Goal: Task Accomplishment & Management: Manage account settings

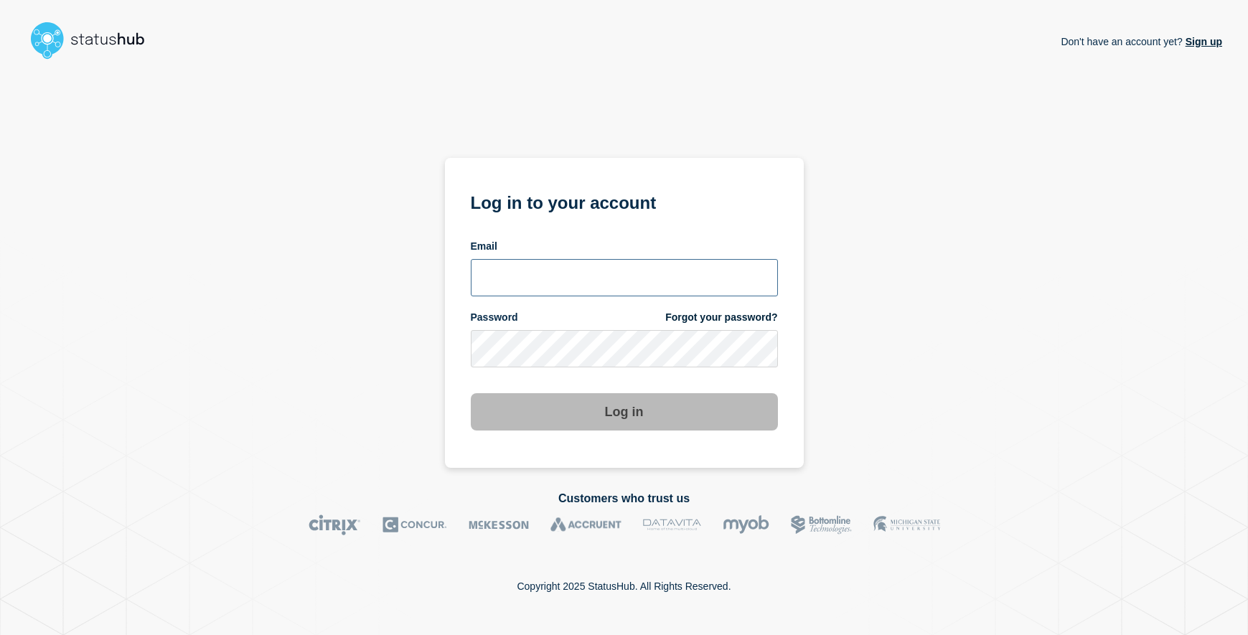
type input "emhelpdesk@glos.ac.uk"
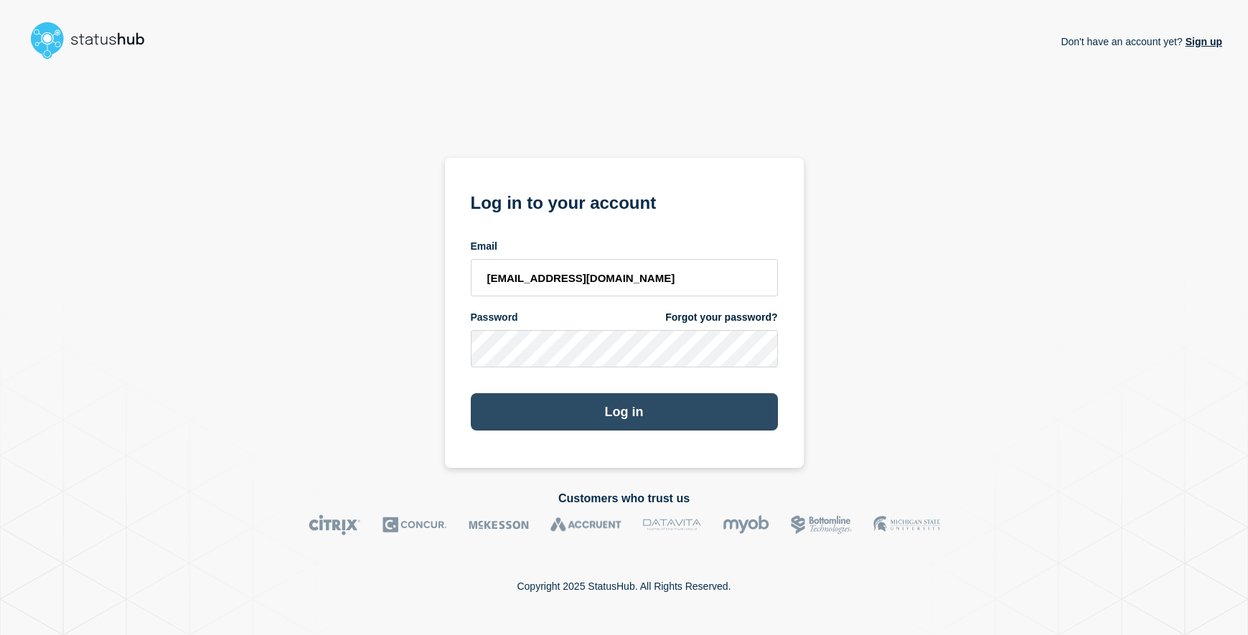
click at [689, 403] on button "Log in" at bounding box center [624, 411] width 307 height 37
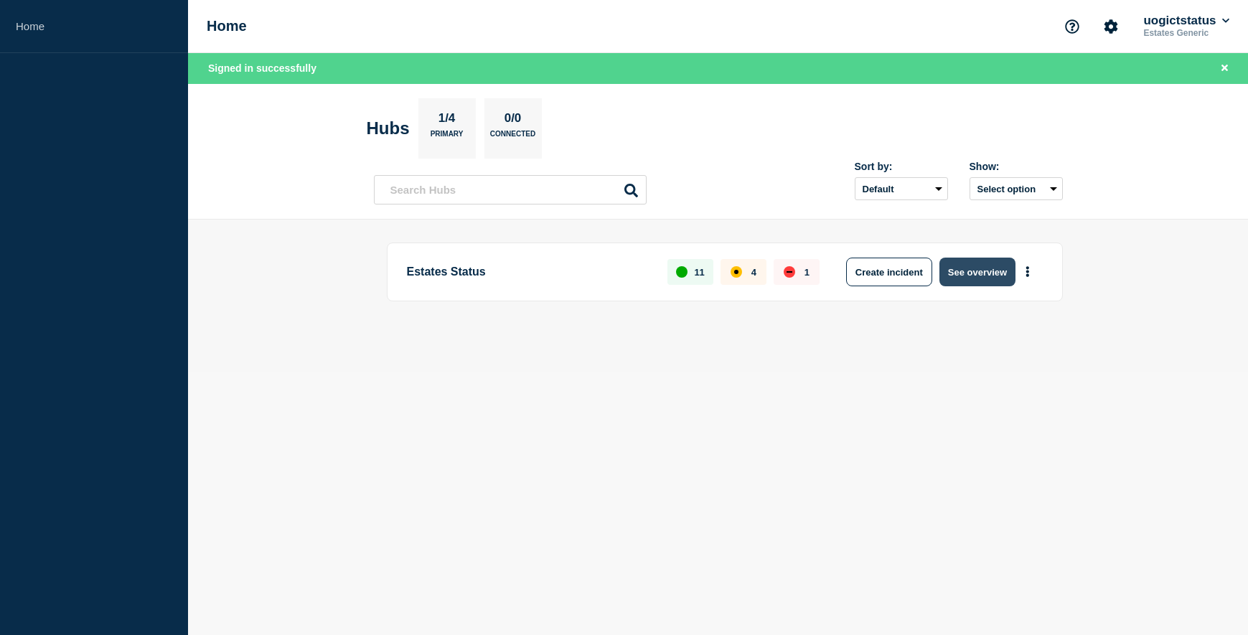
click at [970, 278] on button "See overview" at bounding box center [977, 272] width 76 height 29
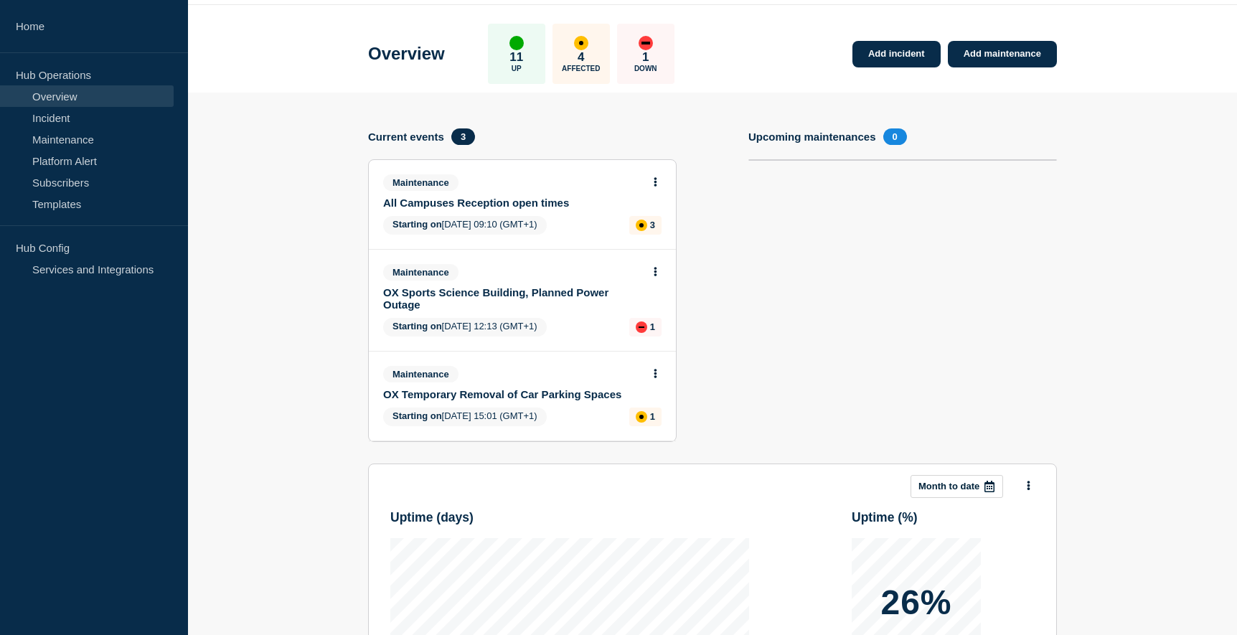
scroll to position [72, 0]
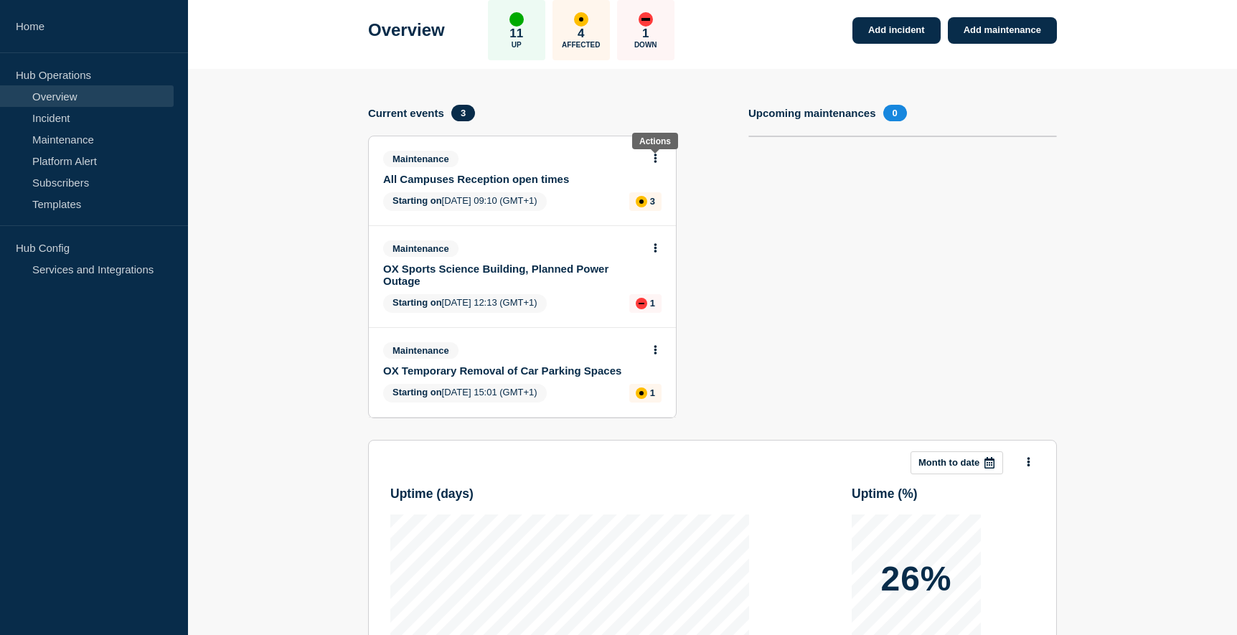
click at [655, 159] on icon at bounding box center [656, 158] width 3 height 9
click at [659, 213] on link "Edit maintenance" at bounding box center [653, 211] width 78 height 11
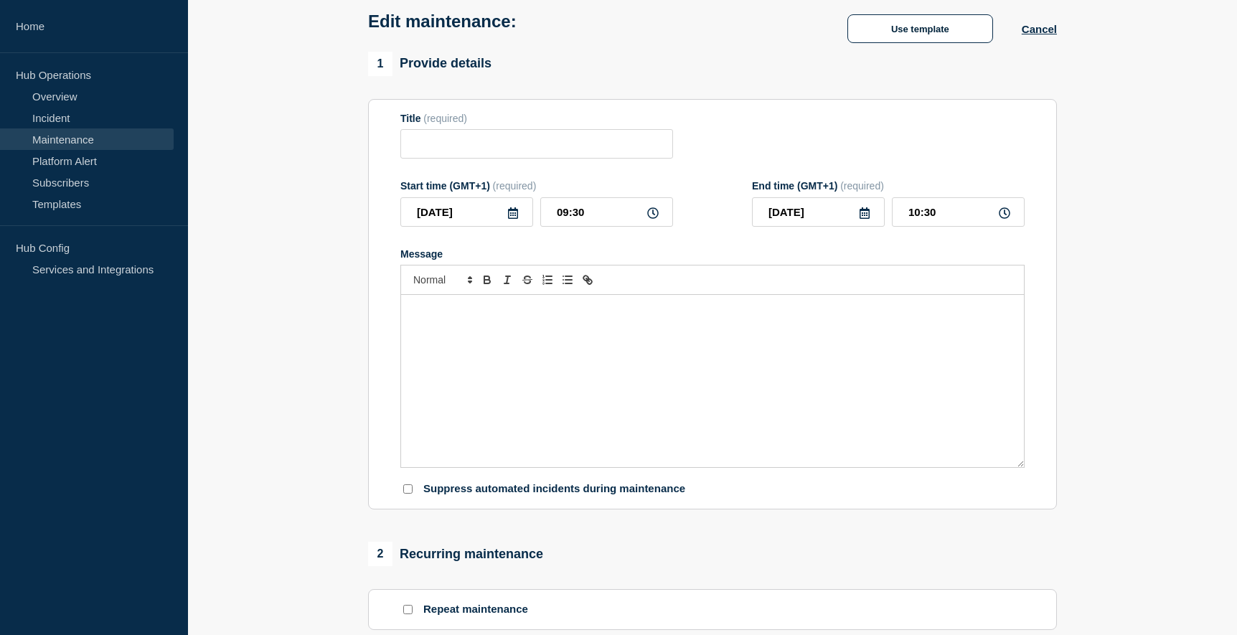
type input "All Campuses Reception open times"
type input "[DATE]"
type input "09:10"
type input "[DATE]"
type input "17:00"
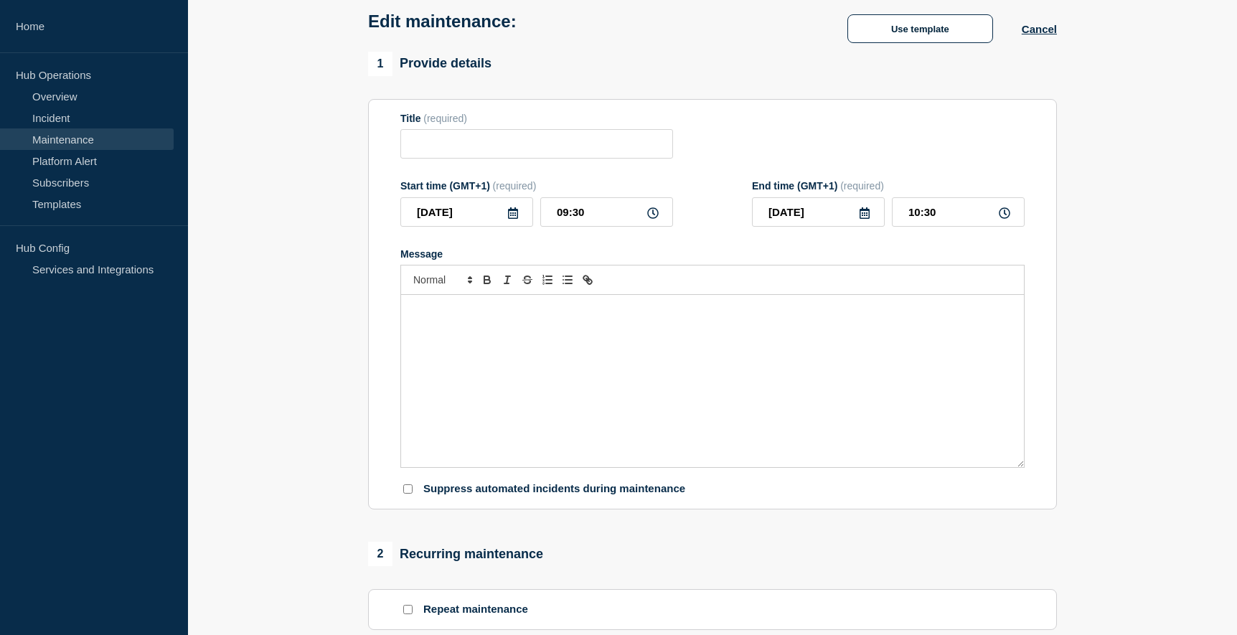
checkbox input "false"
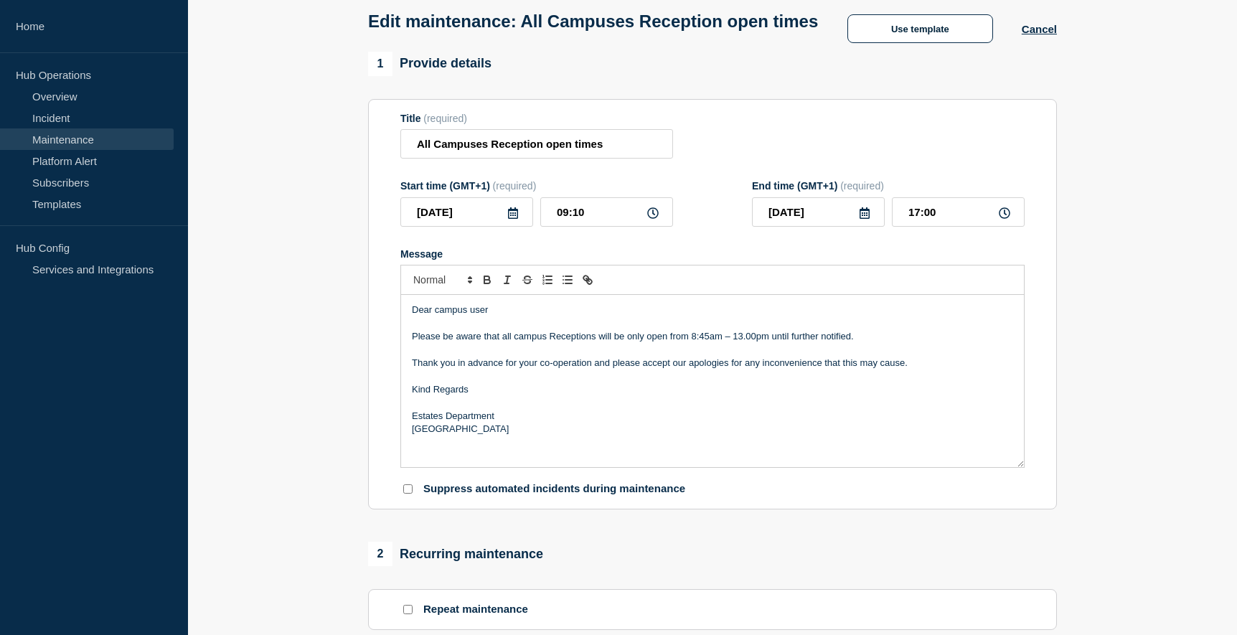
click at [505, 343] on p "Please be aware that all campus Receptions will be only open from 8:45am – 13.0…" at bounding box center [712, 336] width 601 height 13
click at [915, 343] on p "Please be aware that Park and FCH campus Receptions will be only open from 8:45…" at bounding box center [712, 336] width 601 height 13
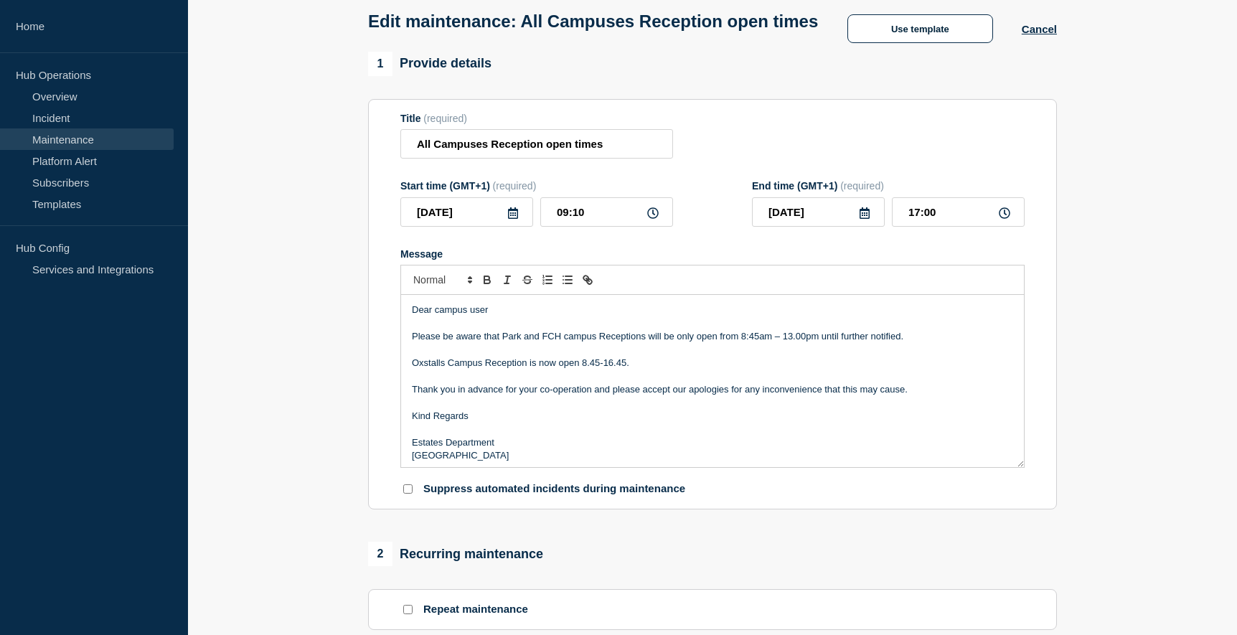
click at [655, 343] on p "Please be aware that Park and FCH campus Receptions will be only open from 8:45…" at bounding box center [712, 336] width 601 height 13
click at [787, 370] on p "Oxstalls Campus Reception is now open 8.45-16.45." at bounding box center [712, 363] width 601 height 13
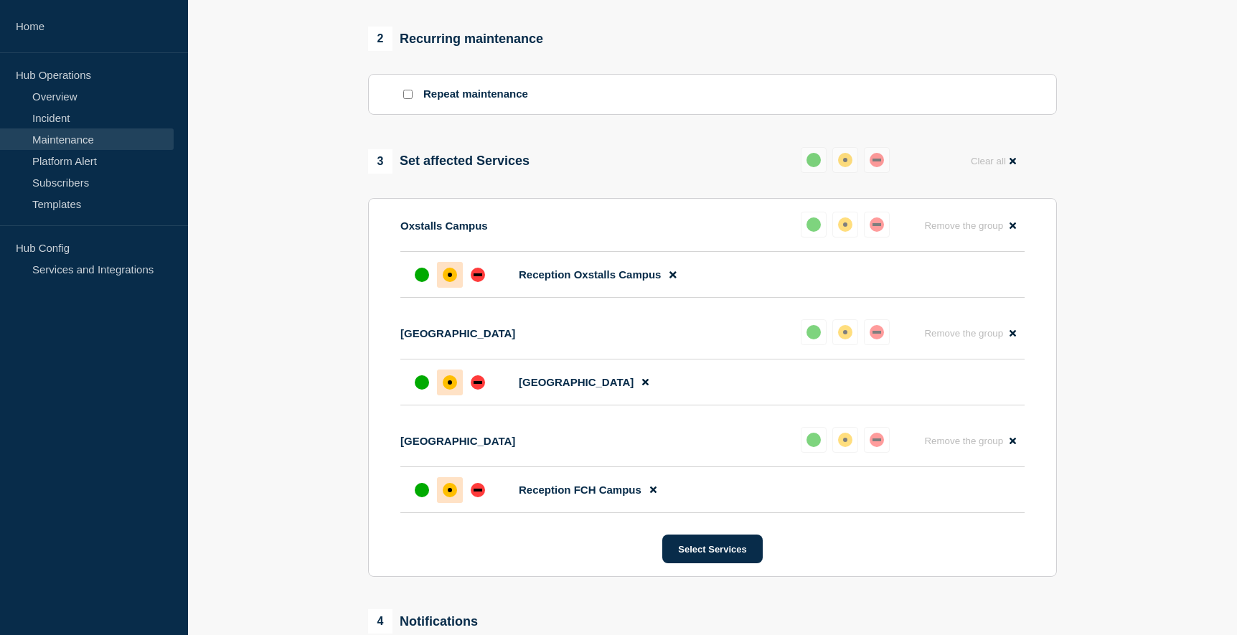
scroll to position [646, 0]
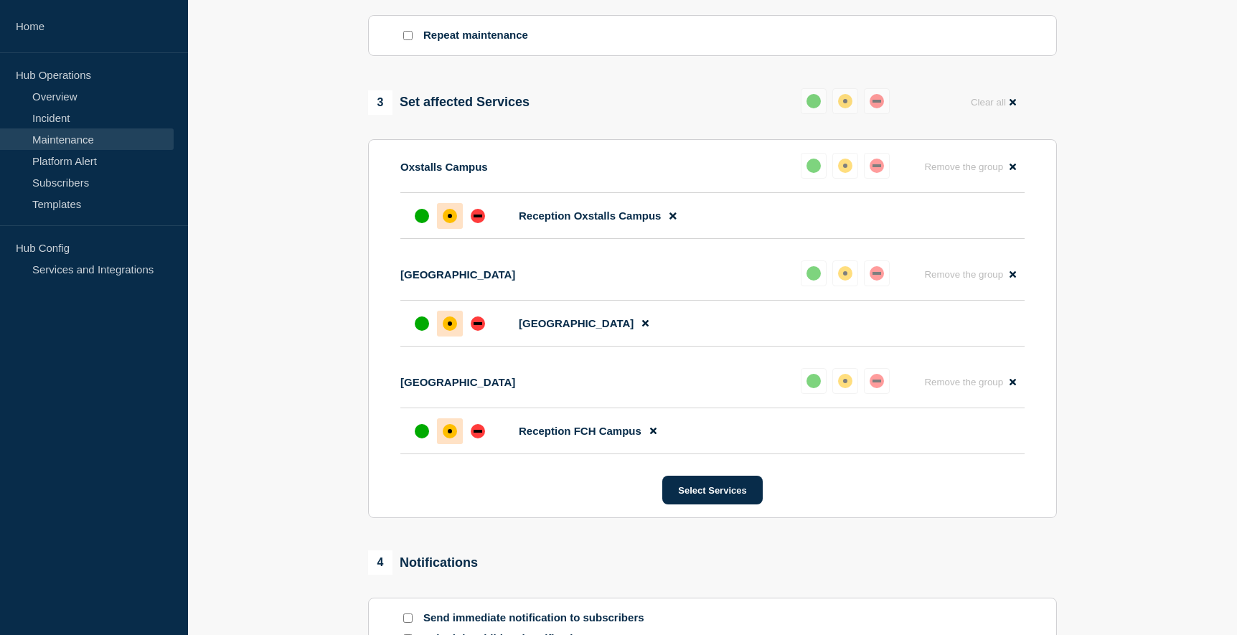
click at [674, 220] on icon at bounding box center [673, 216] width 6 height 6
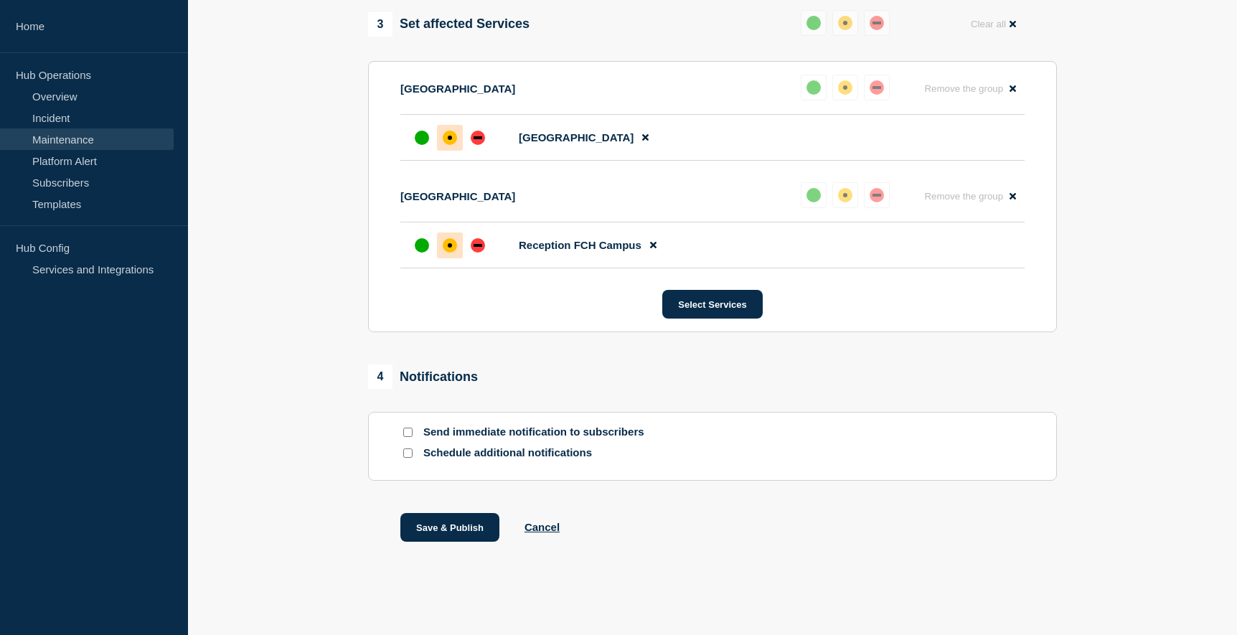
scroll to position [751, 0]
click at [406, 427] on div at bounding box center [407, 433] width 14 height 14
click at [402, 432] on div at bounding box center [407, 433] width 14 height 14
click at [406, 433] on input "Send immediate notification to subscribers" at bounding box center [407, 432] width 9 height 9
checkbox input "true"
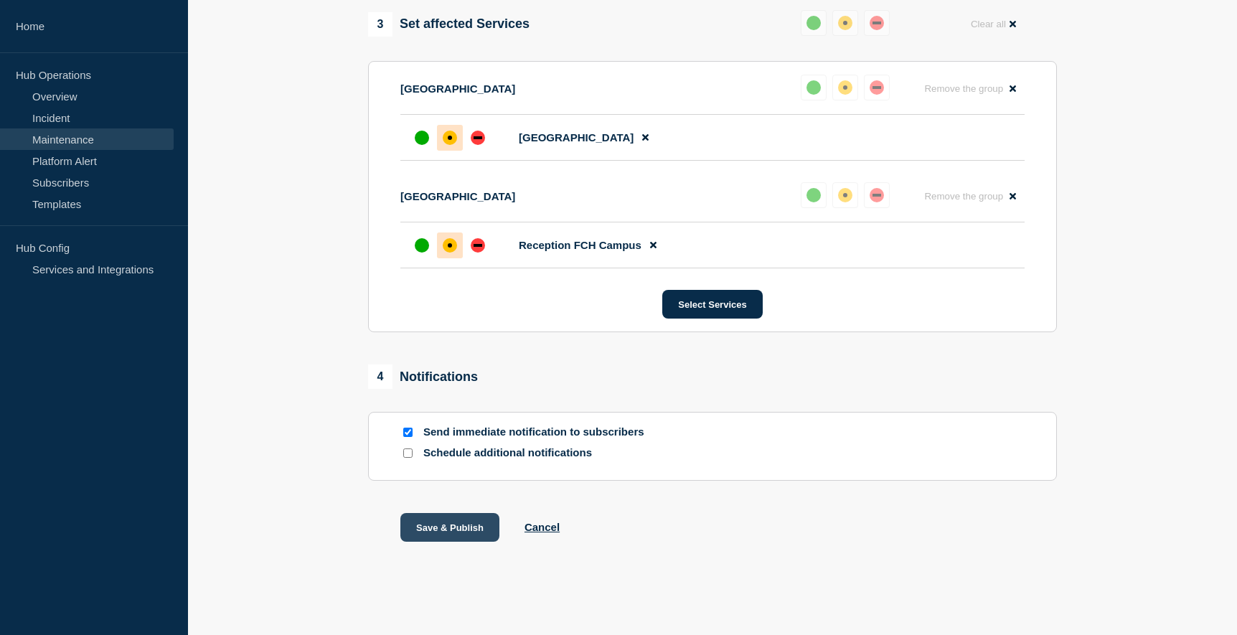
click at [456, 528] on button "Save & Publish" at bounding box center [449, 527] width 99 height 29
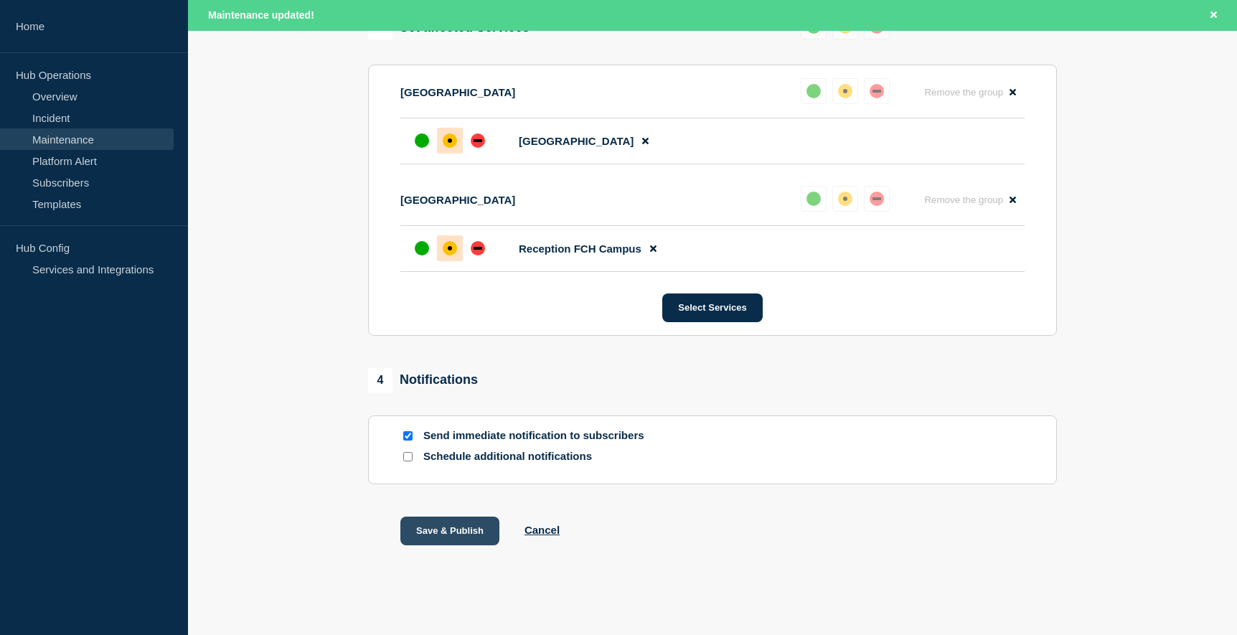
scroll to position [782, 0]
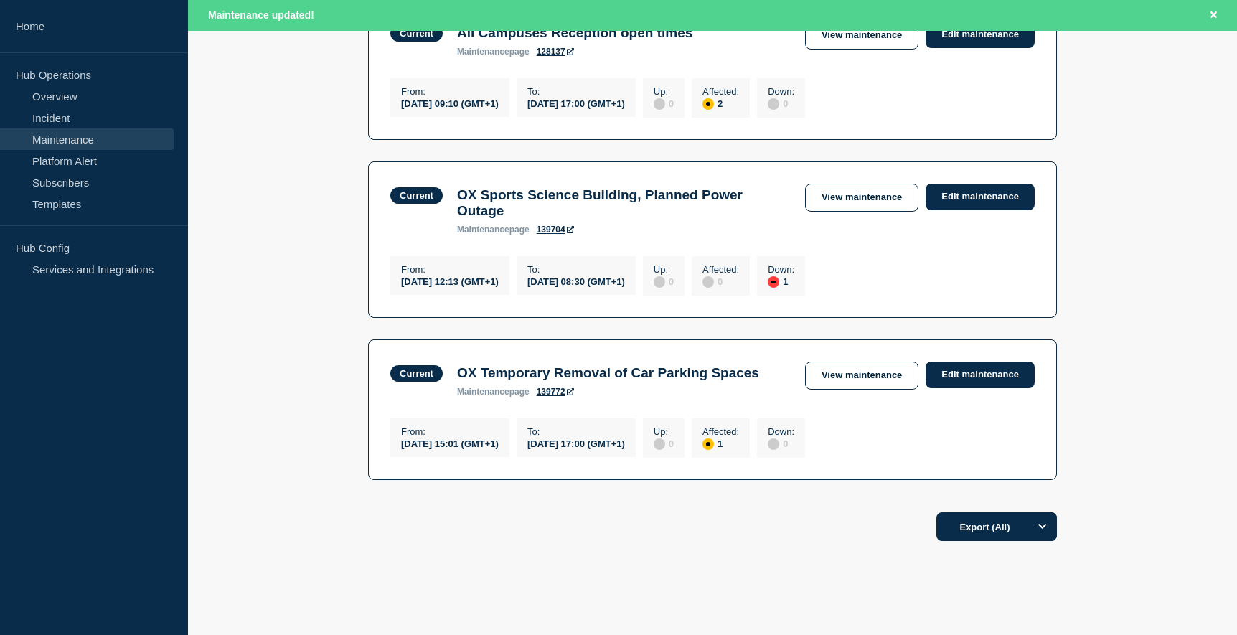
scroll to position [359, 0]
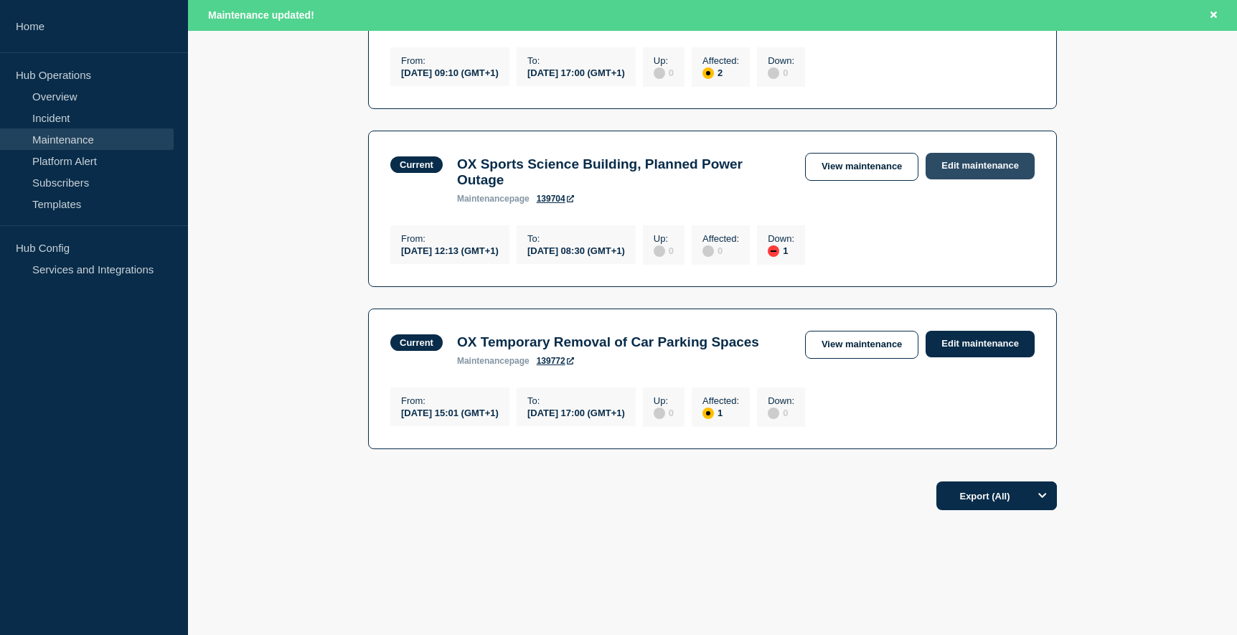
click at [964, 174] on link "Edit maintenance" at bounding box center [980, 166] width 109 height 27
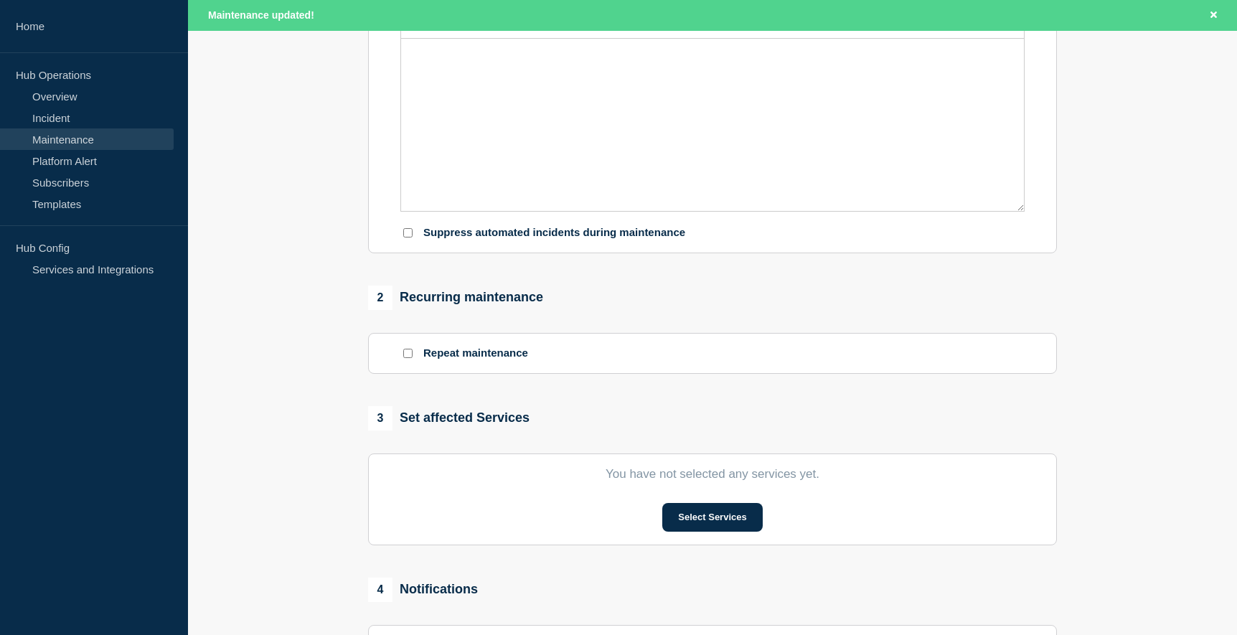
type input "OX Sports Science Building, Planned Power Outage"
type input "[DATE]"
type input "12:13"
type input "[DATE]"
type input "08:30"
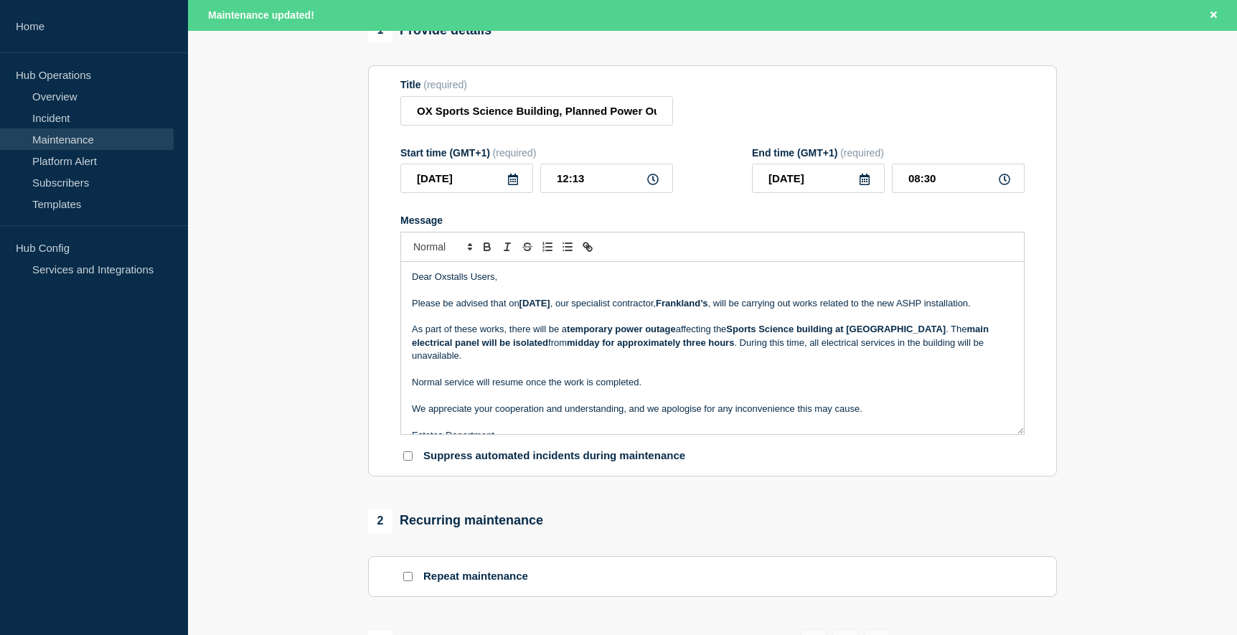
scroll to position [144, 0]
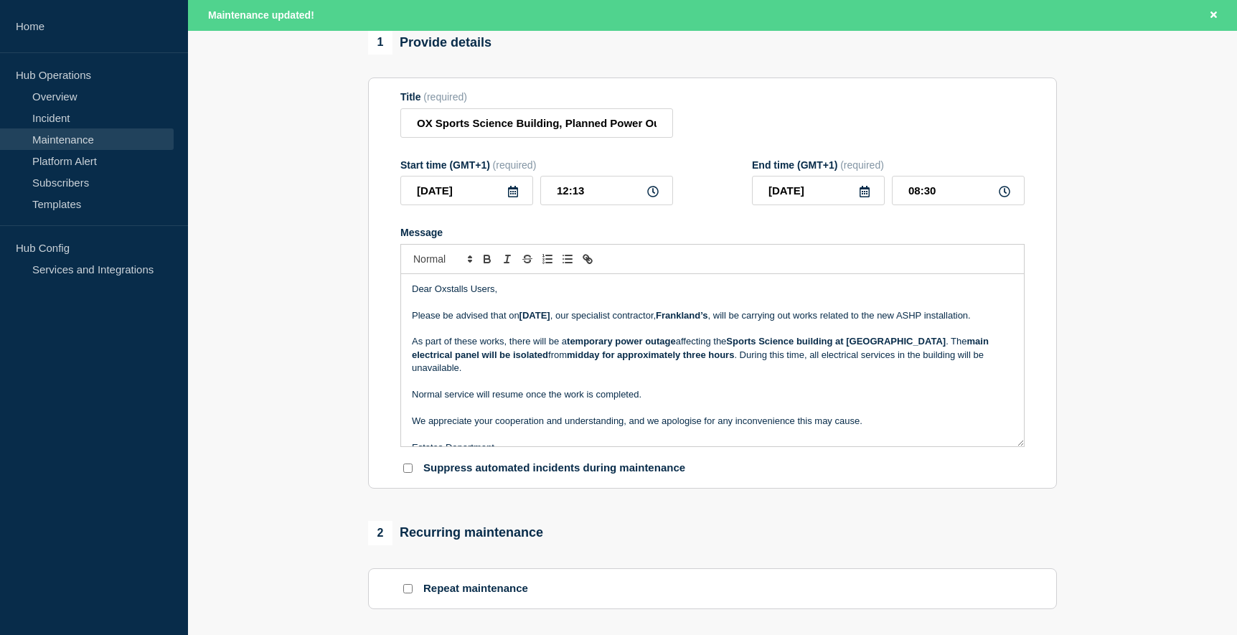
click at [512, 197] on icon at bounding box center [512, 191] width 11 height 11
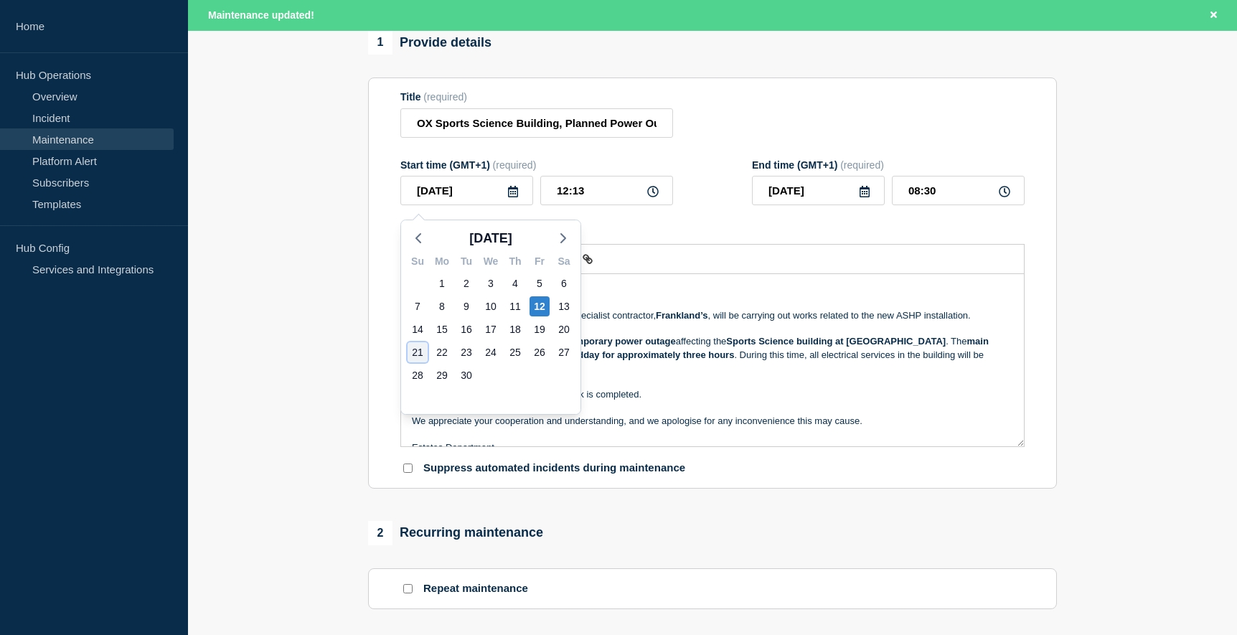
click at [418, 349] on div "21" at bounding box center [418, 352] width 20 height 20
type input "[DATE]"
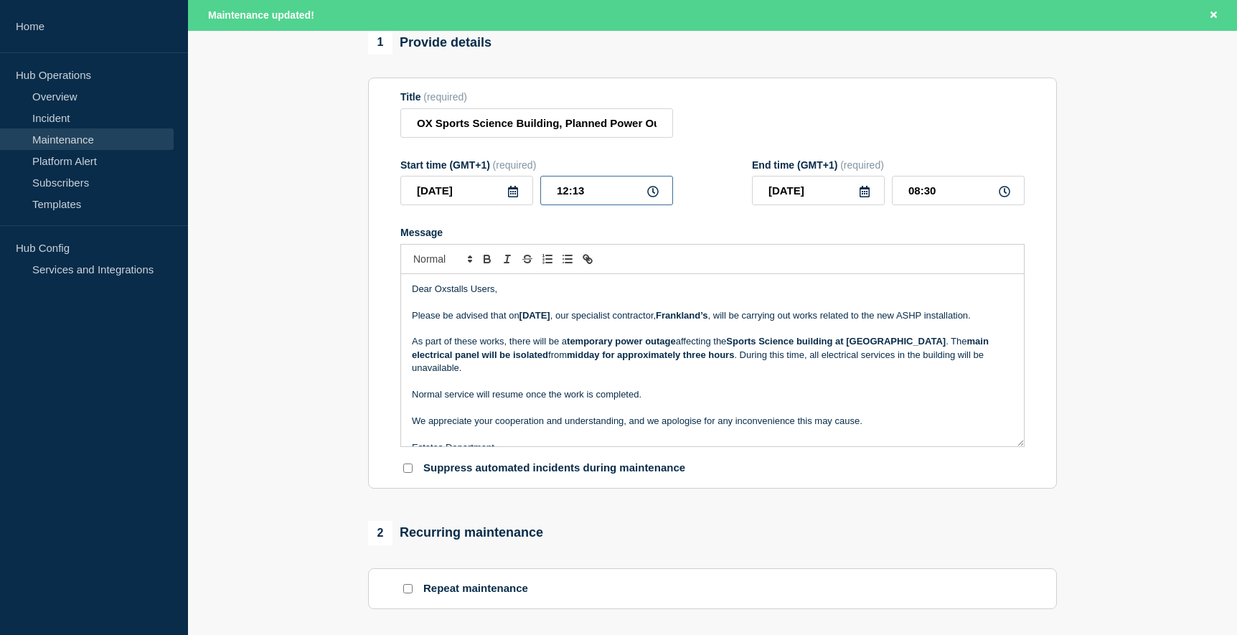
drag, startPoint x: 595, startPoint y: 197, endPoint x: 551, endPoint y: 195, distance: 43.8
click at [551, 195] on input "12:13" at bounding box center [606, 190] width 133 height 29
type input "09:00"
type input "05:17"
click at [682, 258] on div at bounding box center [712, 259] width 624 height 30
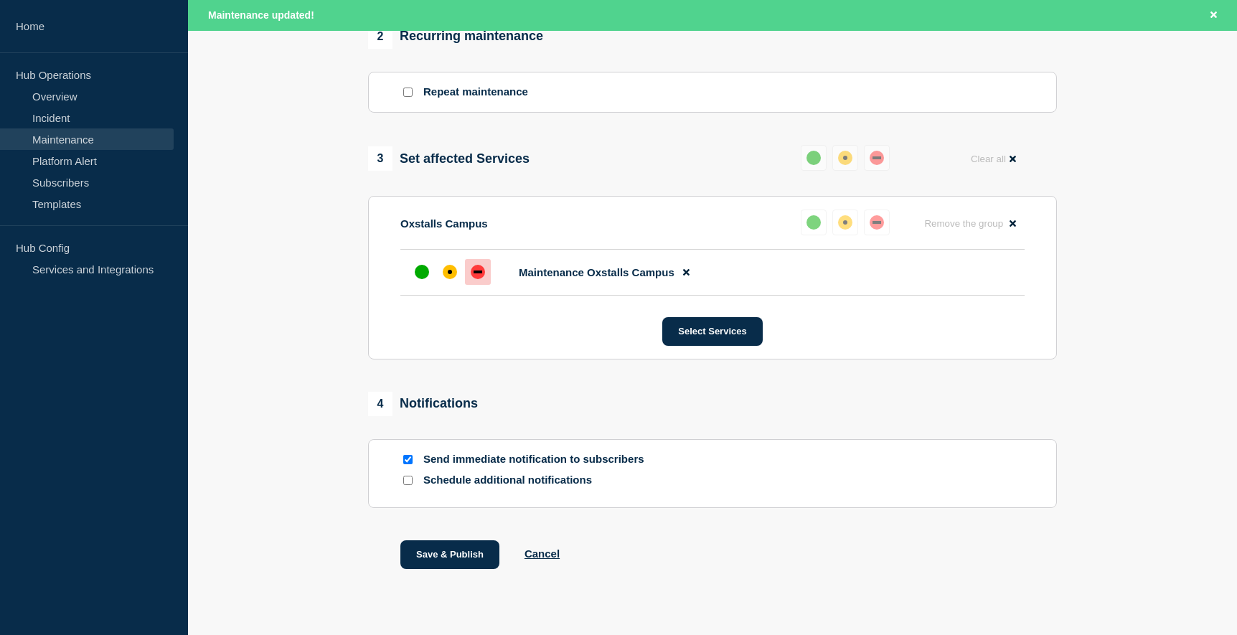
scroll to position [646, 0]
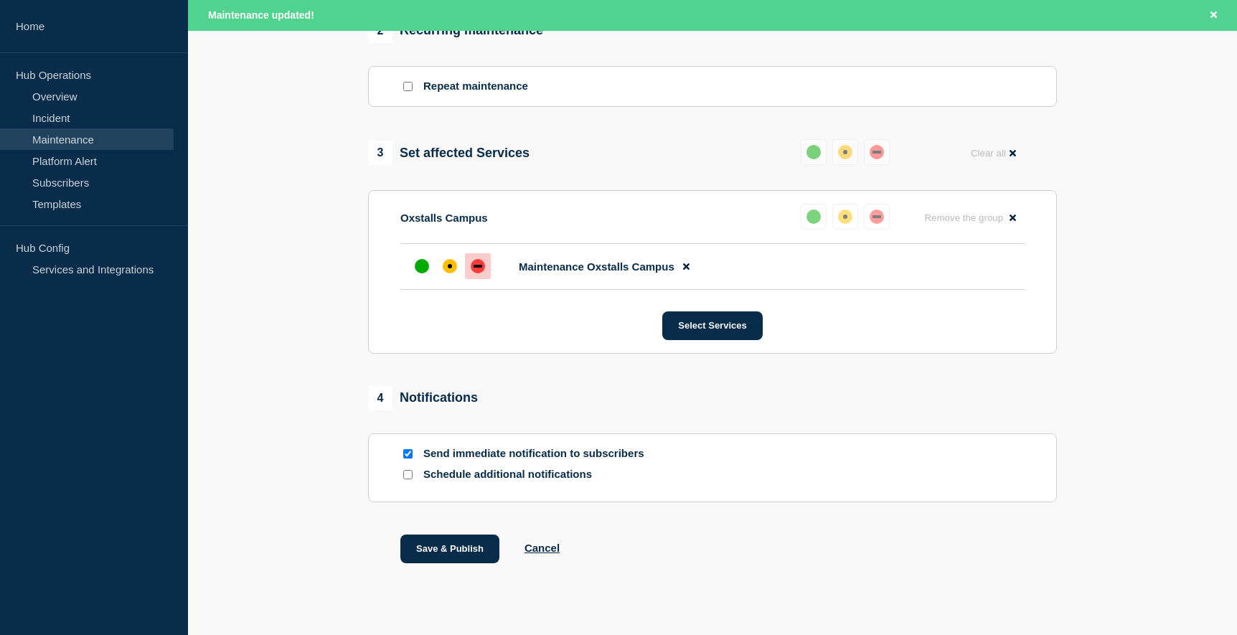
click at [409, 459] on input "Send immediate notification to subscribers" at bounding box center [407, 453] width 9 height 9
checkbox input "false"
click at [445, 555] on button "Save & Publish" at bounding box center [449, 549] width 99 height 29
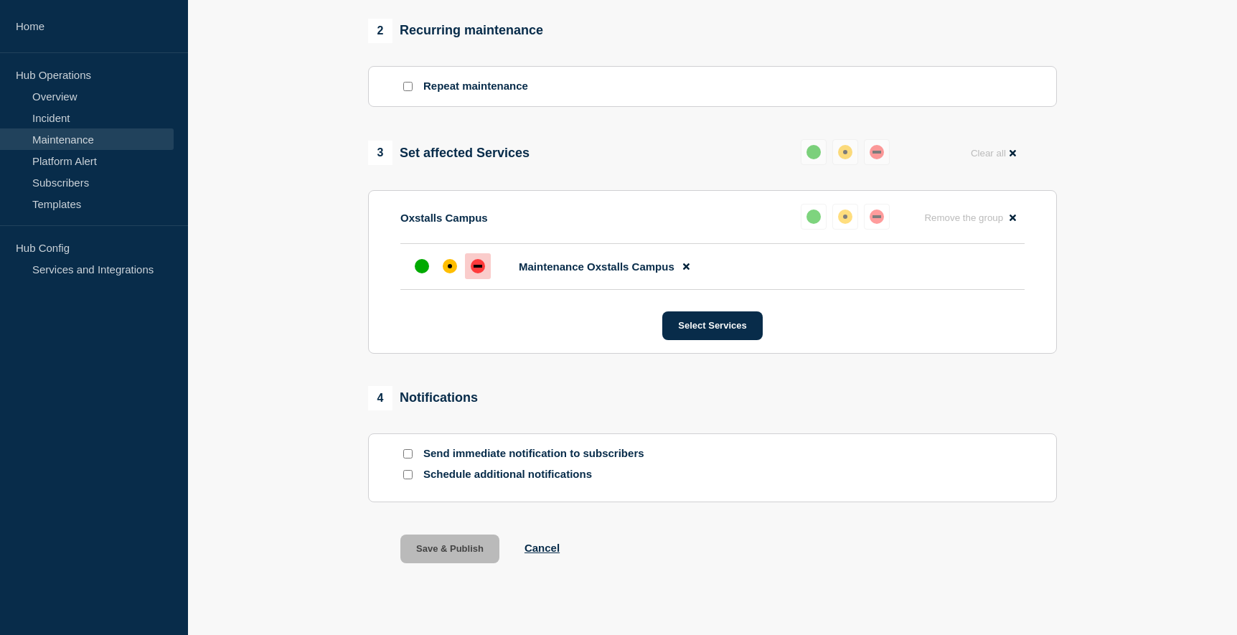
scroll to position [615, 0]
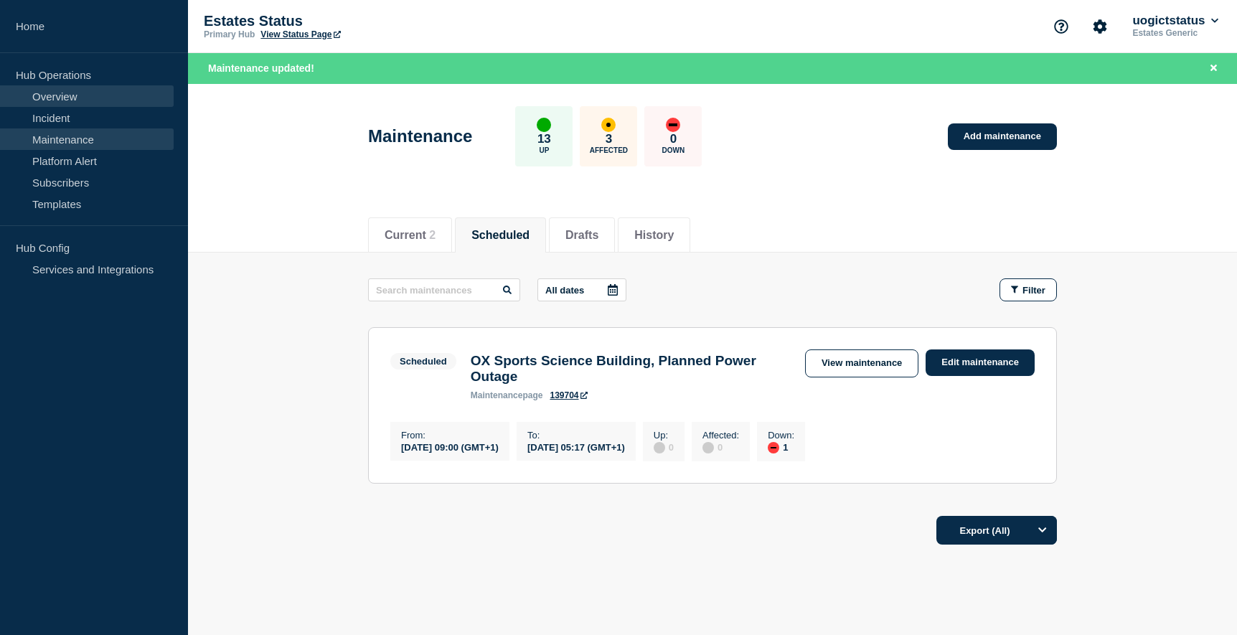
drag, startPoint x: 70, startPoint y: 95, endPoint x: 132, endPoint y: 98, distance: 62.5
click at [70, 95] on link "Overview" at bounding box center [87, 96] width 174 height 22
